Goal: Information Seeking & Learning: Learn about a topic

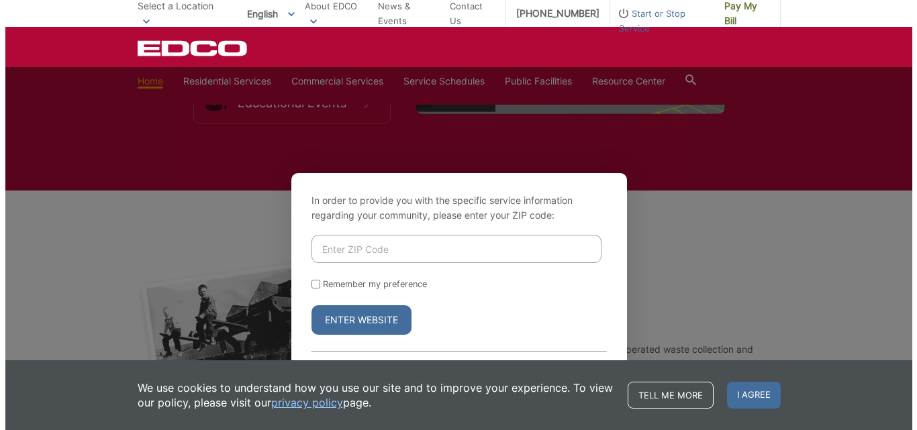
scroll to position [2282, 0]
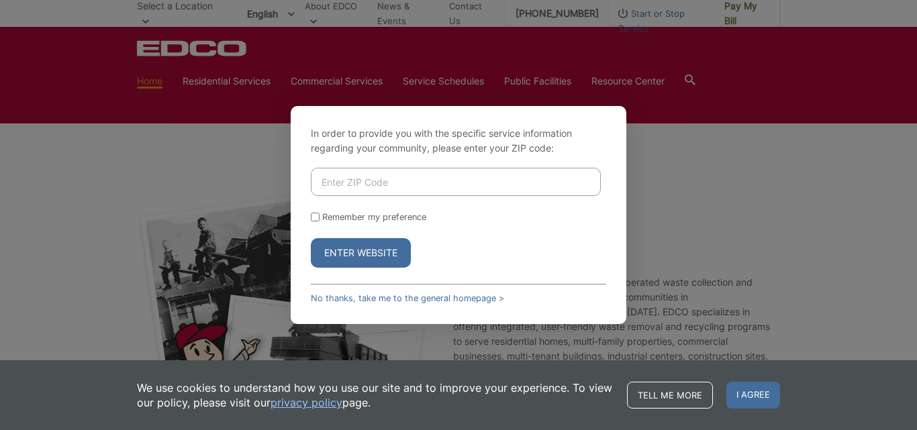
click at [153, 219] on div "In order to provide you with the specific service information regarding your co…" at bounding box center [458, 215] width 917 height 430
click at [676, 266] on div "In order to provide you with the specific service information regarding your co…" at bounding box center [458, 215] width 917 height 430
click at [740, 405] on span "I agree" at bounding box center [753, 395] width 54 height 27
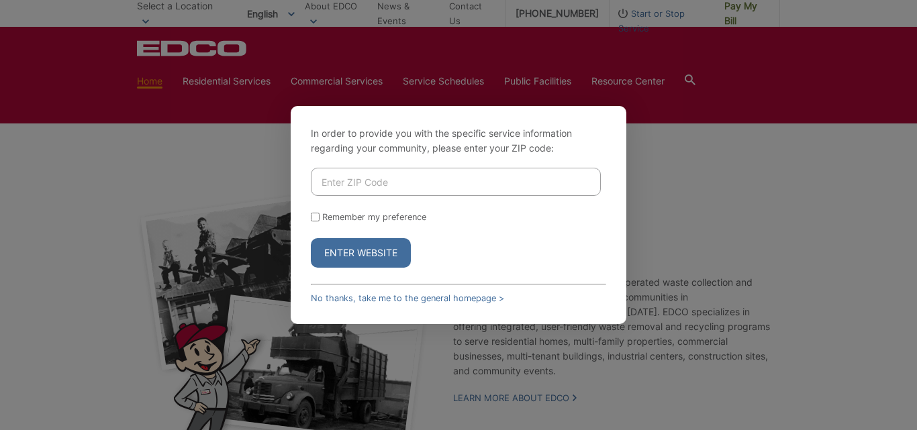
click at [175, 264] on div "In order to provide you with the specific service information regarding your co…" at bounding box center [458, 215] width 917 height 430
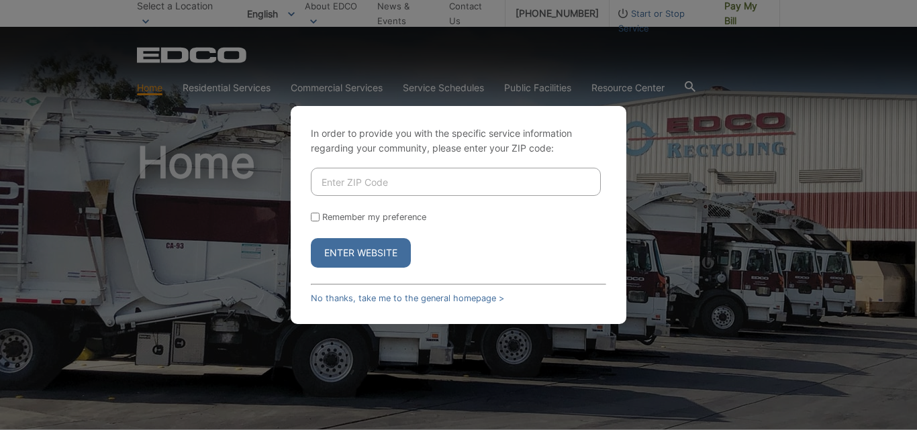
click at [315, 220] on input "Remember my preference" at bounding box center [315, 217] width 9 height 9
checkbox input "true"
click at [377, 257] on button "Enter Website" at bounding box center [361, 253] width 100 height 30
click at [336, 254] on button "Enter Website" at bounding box center [361, 253] width 100 height 30
drag, startPoint x: 408, startPoint y: 295, endPoint x: 401, endPoint y: 300, distance: 9.1
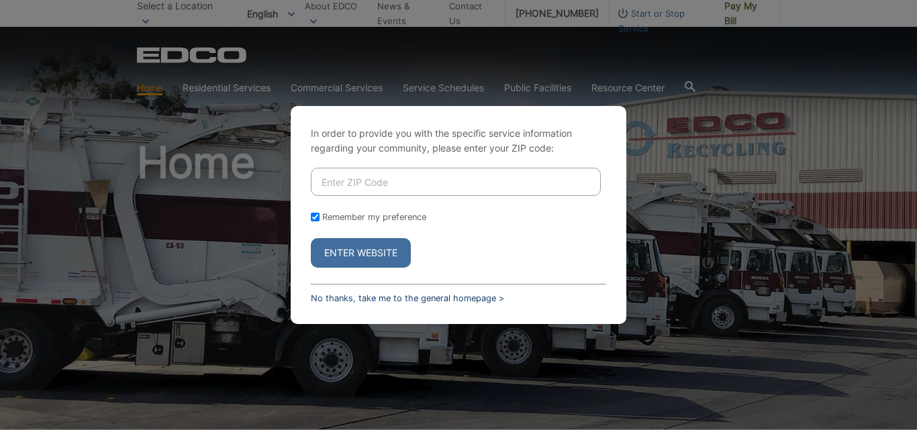
click at [408, 295] on link "No thanks, take me to the general homepage >" at bounding box center [407, 298] width 193 height 10
click at [360, 333] on div "In order to provide you with the specific service information regarding your co…" at bounding box center [458, 215] width 917 height 430
click at [322, 329] on div "In order to provide you with the specific service information regarding your co…" at bounding box center [458, 215] width 917 height 430
click at [330, 329] on div "In order to provide you with the specific service information regarding your co…" at bounding box center [458, 215] width 917 height 430
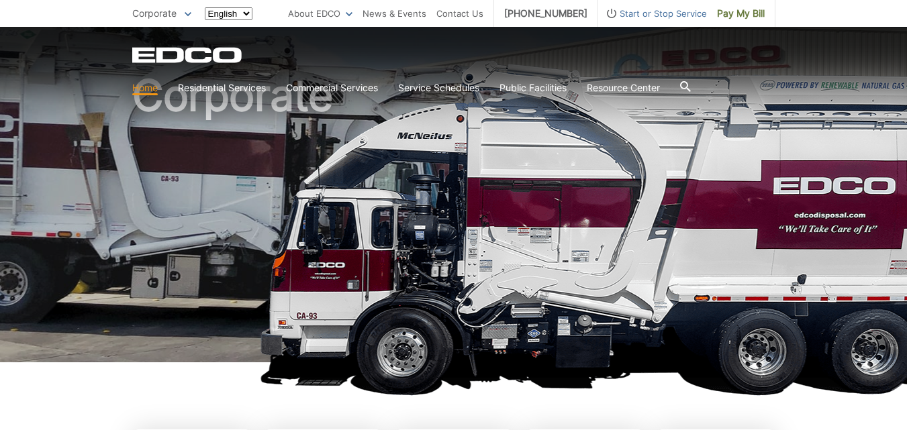
scroll to position [201, 0]
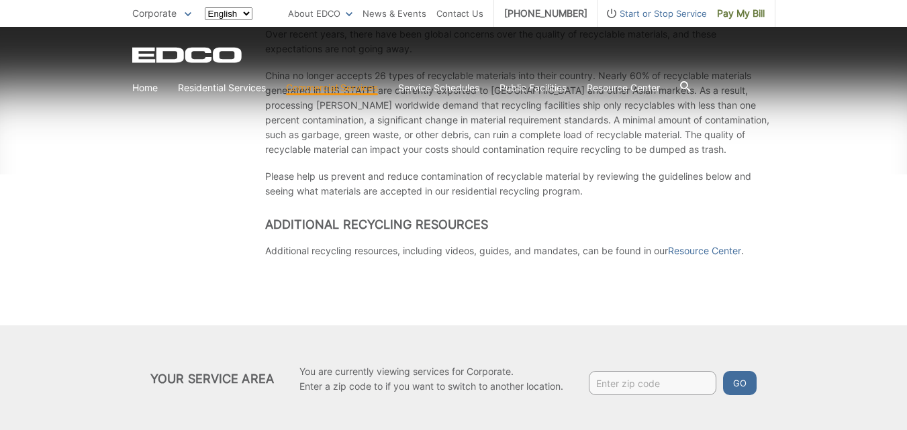
scroll to position [1342, 0]
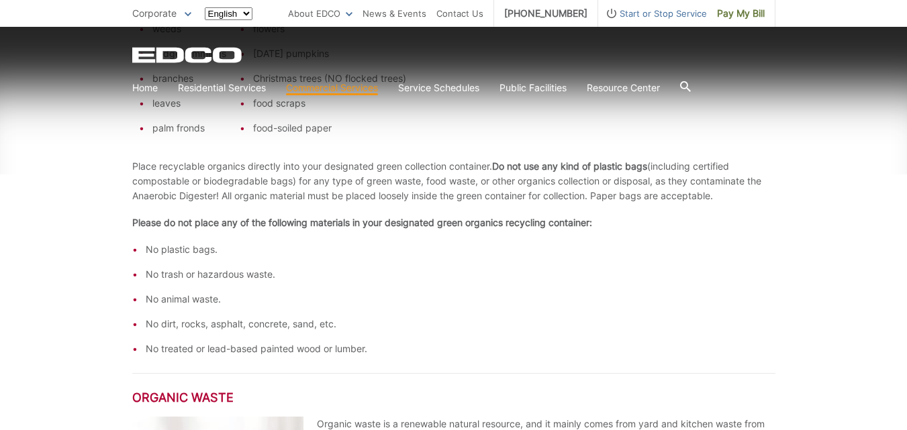
scroll to position [805, 0]
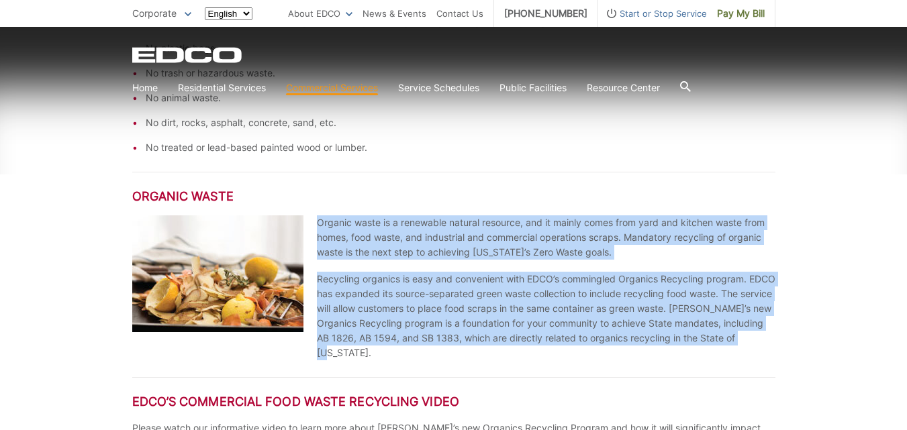
drag, startPoint x: 319, startPoint y: 218, endPoint x: 369, endPoint y: 348, distance: 138.9
click at [369, 348] on div "Organic waste is a renewable natural resource, and it mainly comes from yard an…" at bounding box center [546, 287] width 458 height 145
copy div "Organic waste is a renewable natural resource, and it mainly comes from yard an…"
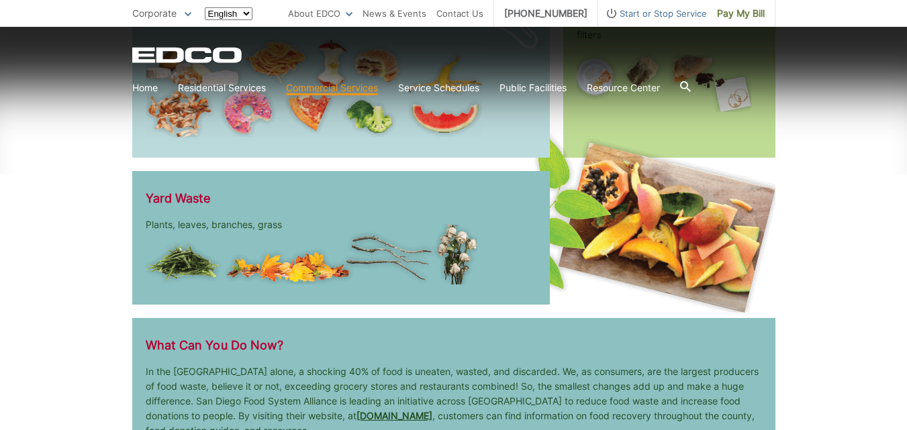
scroll to position [1974, 0]
